Goal: Find contact information: Find contact information

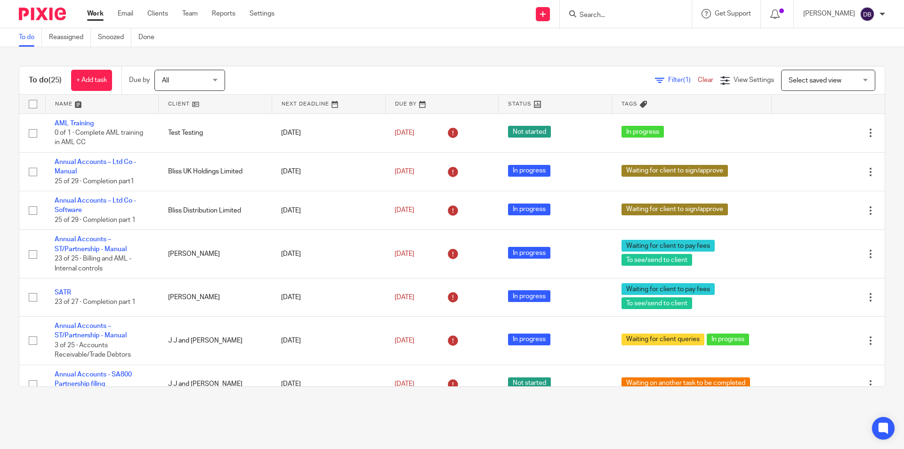
scroll to position [580, 0]
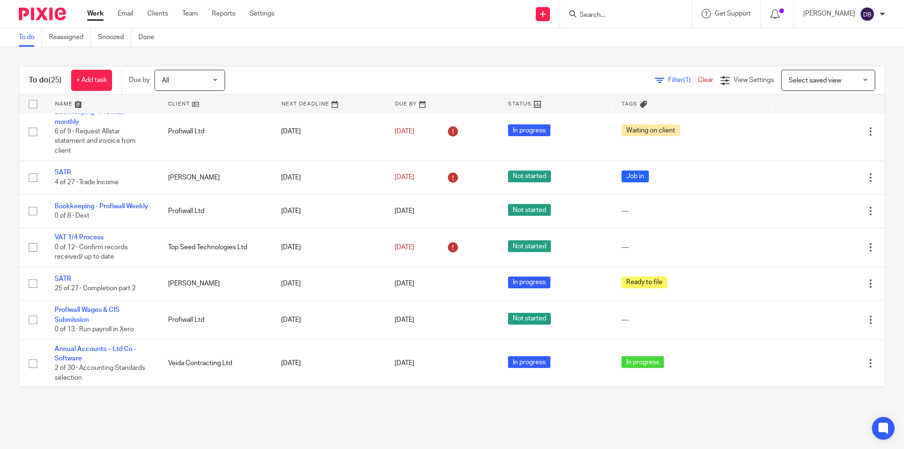
click at [347, 51] on div "To do (25) + Add task Due by All All Today Tomorrow This week Next week This mo…" at bounding box center [452, 226] width 904 height 358
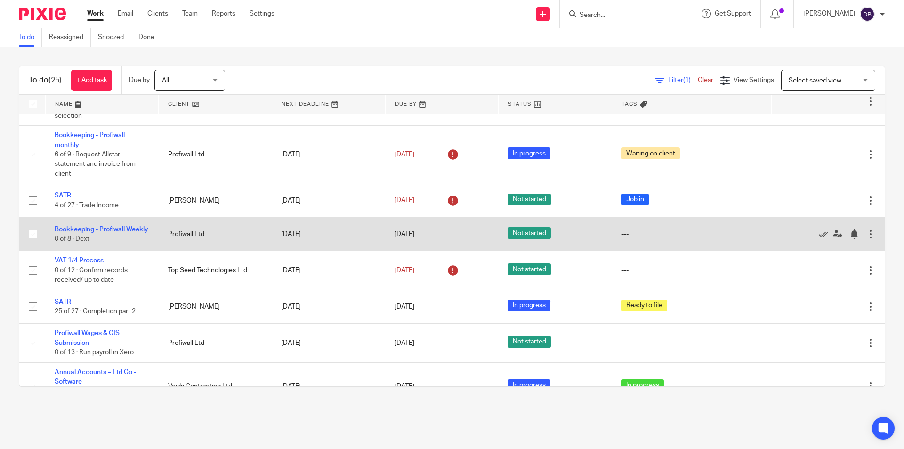
scroll to position [541, 0]
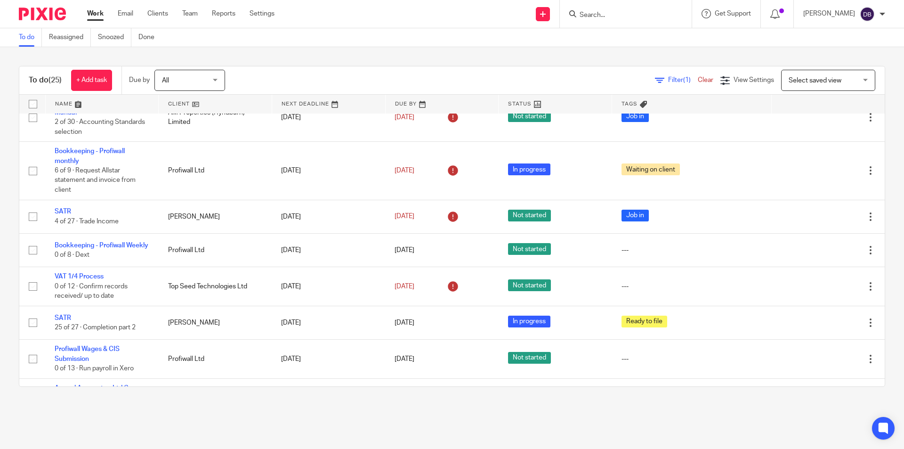
click at [97, 16] on link "Work" at bounding box center [95, 13] width 16 height 9
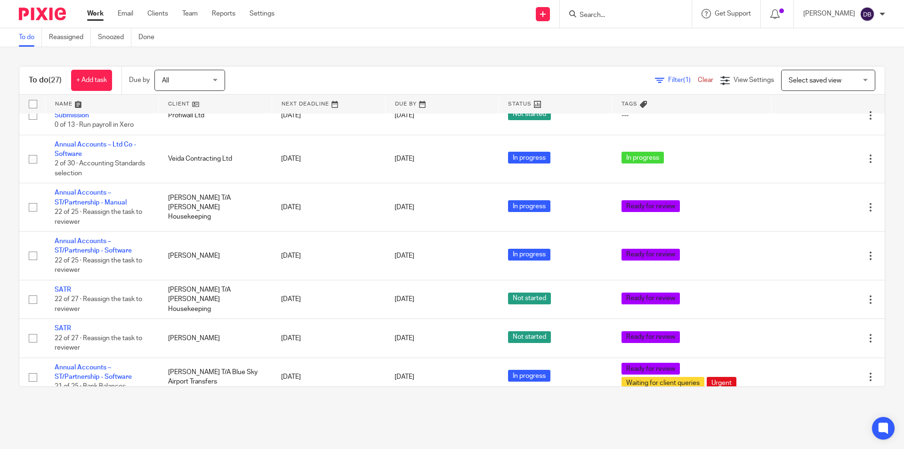
scroll to position [838, 0]
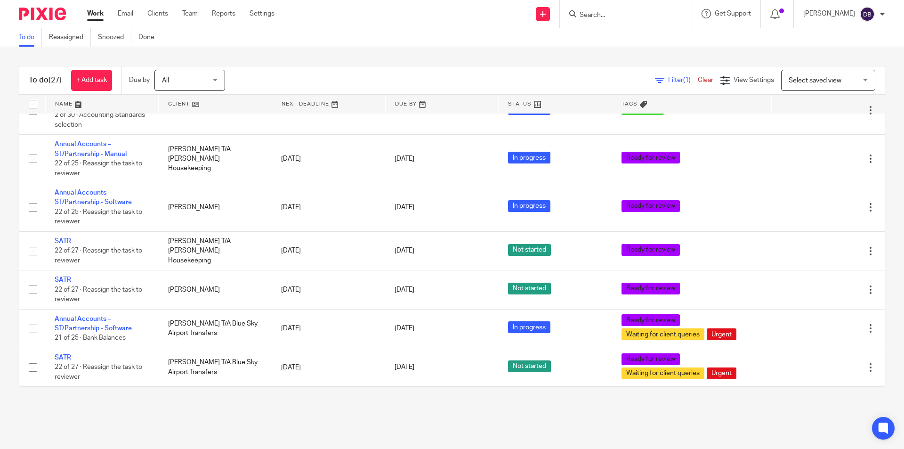
click at [153, 418] on main "To do Reassigned Snoozed Done To do (27) + Add task Due by All All Today Tomorr…" at bounding box center [452, 224] width 904 height 449
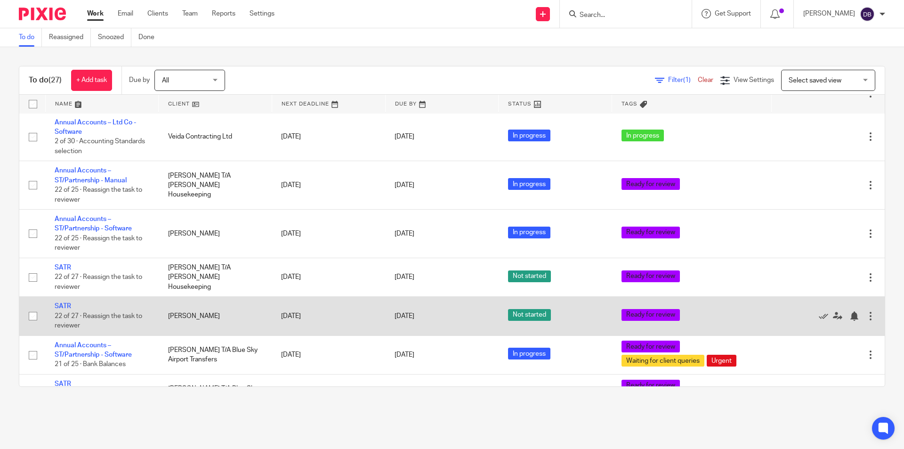
scroll to position [791, 0]
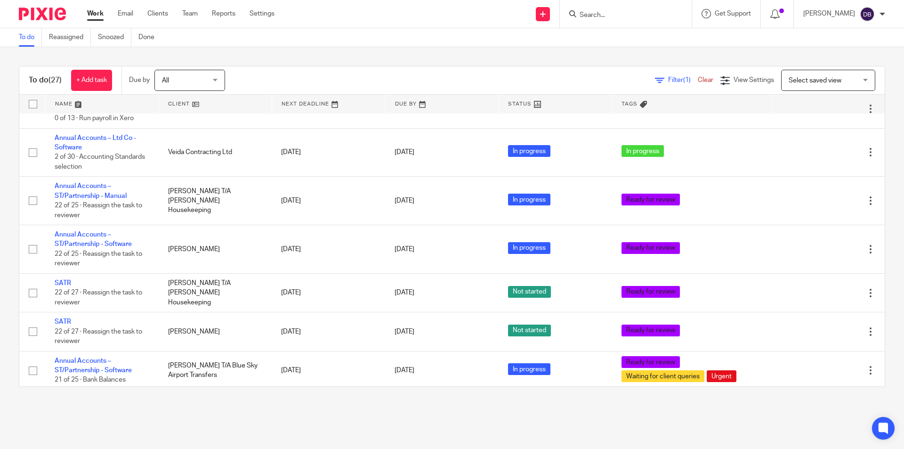
click at [264, 408] on main "To do Reassigned Snoozed Done To do (27) + Add task Due by All All Today Tomorr…" at bounding box center [452, 224] width 904 height 449
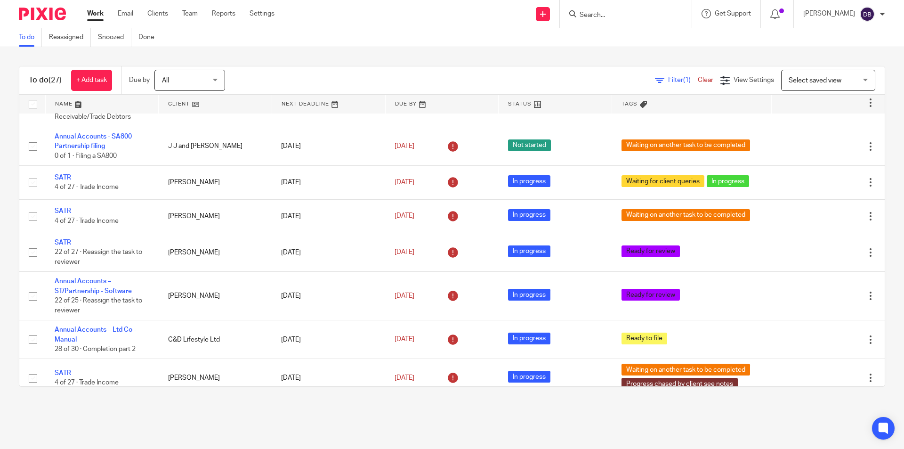
scroll to position [240, 0]
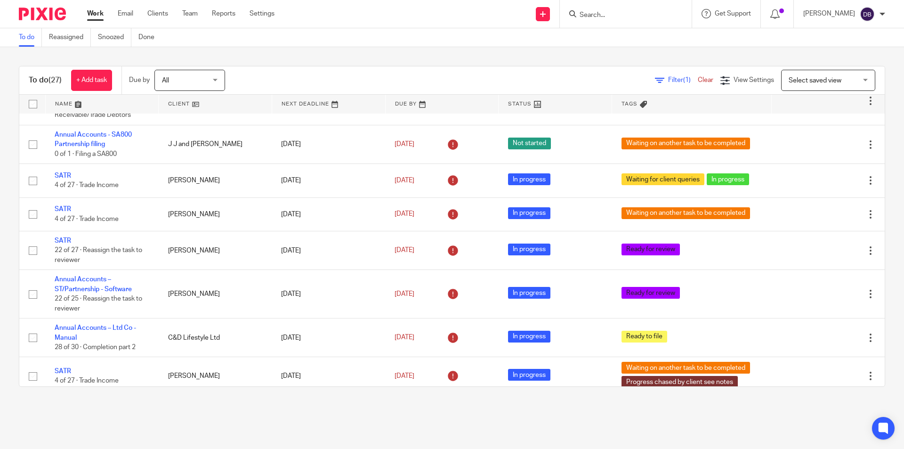
click at [341, 40] on div "To do Reassigned Snoozed Done" at bounding box center [452, 37] width 904 height 19
click at [610, 10] on form at bounding box center [629, 14] width 100 height 12
click at [609, 15] on input "Search" at bounding box center [621, 15] width 85 height 8
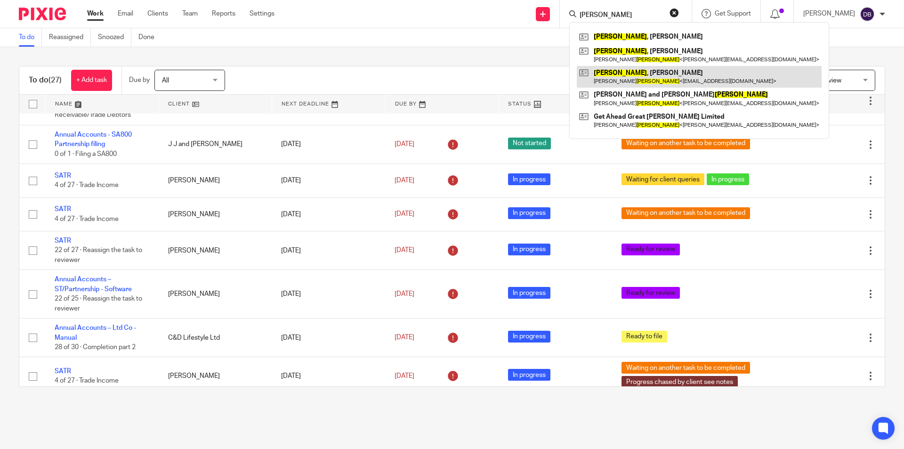
type input "Rhodes"
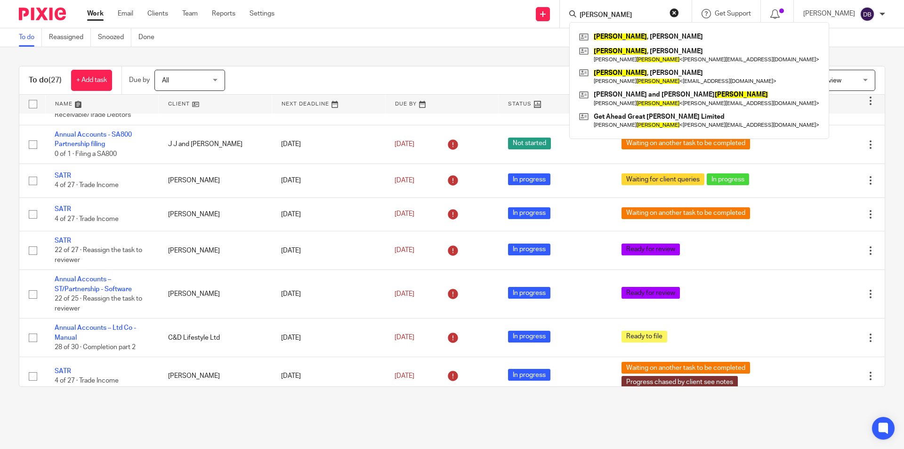
click at [457, 36] on div "To do Reassigned Snoozed Done" at bounding box center [452, 37] width 904 height 19
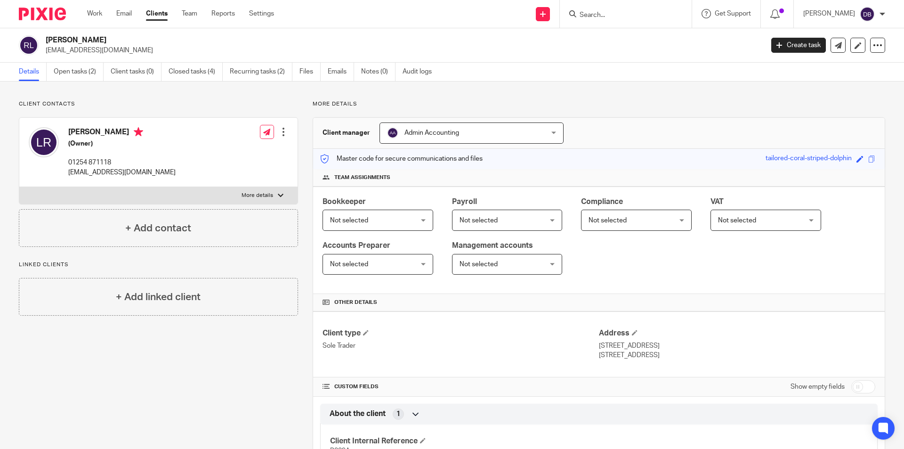
click at [269, 197] on p "More details" at bounding box center [257, 196] width 32 height 8
click at [19, 187] on input "More details" at bounding box center [19, 186] width 0 height 0
checkbox input "true"
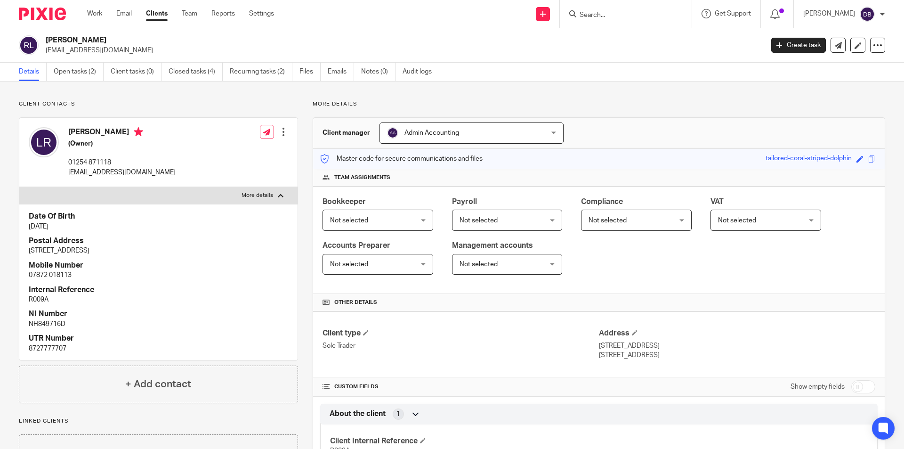
click at [450, 43] on h2 "[PERSON_NAME]" at bounding box center [330, 40] width 569 height 10
click at [457, 41] on h2 "[PERSON_NAME]" at bounding box center [330, 40] width 569 height 10
drag, startPoint x: 66, startPoint y: 346, endPoint x: 29, endPoint y: 348, distance: 37.7
click at [29, 348] on p "8727777707" at bounding box center [158, 348] width 259 height 9
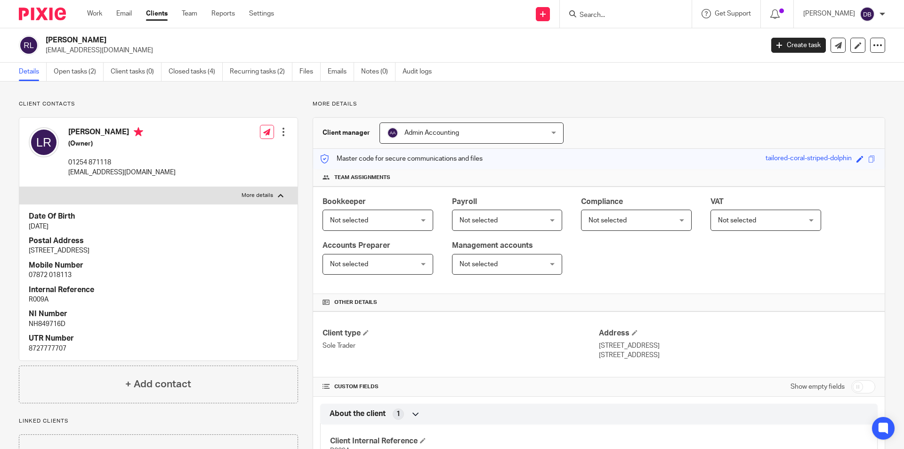
click at [163, 286] on h4 "Internal Reference" at bounding box center [158, 290] width 259 height 10
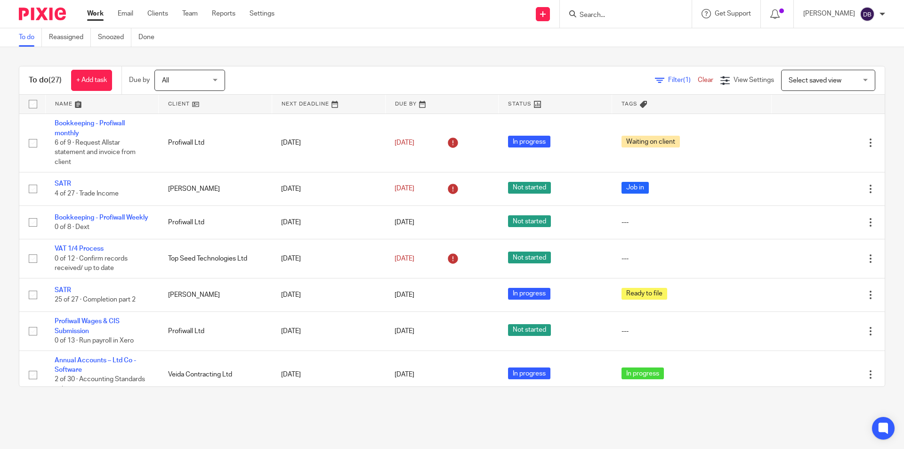
scroll to position [601, 0]
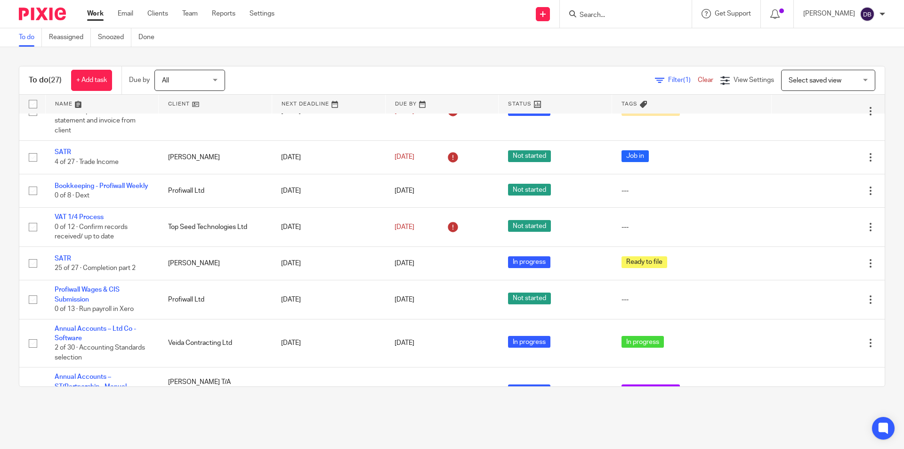
click at [141, 403] on div "To do (27) + Add task Due by All All Today Tomorrow This week Next week This mo…" at bounding box center [452, 226] width 904 height 358
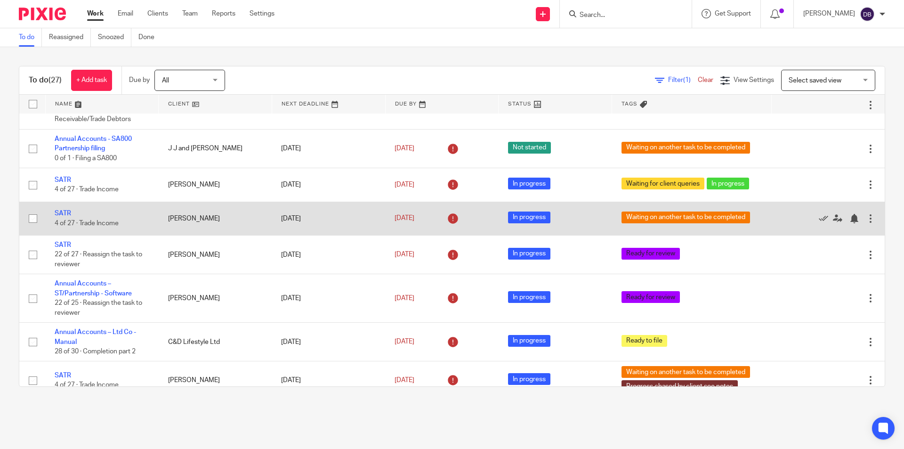
scroll to position [267, 0]
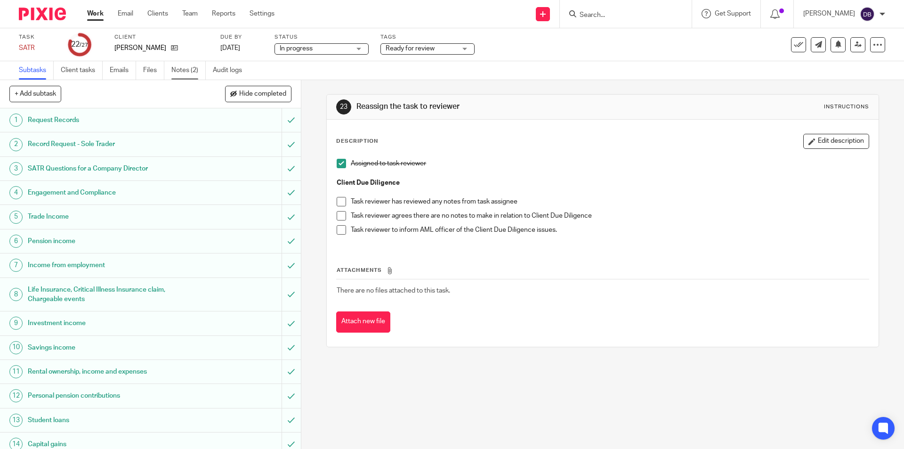
click at [184, 72] on link "Notes (2)" at bounding box center [188, 70] width 34 height 18
